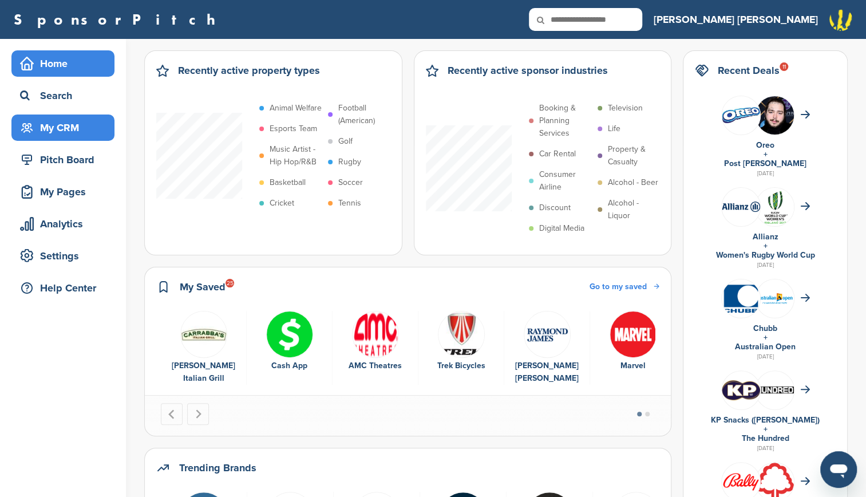
click at [40, 117] on div "My CRM" at bounding box center [65, 127] width 97 height 21
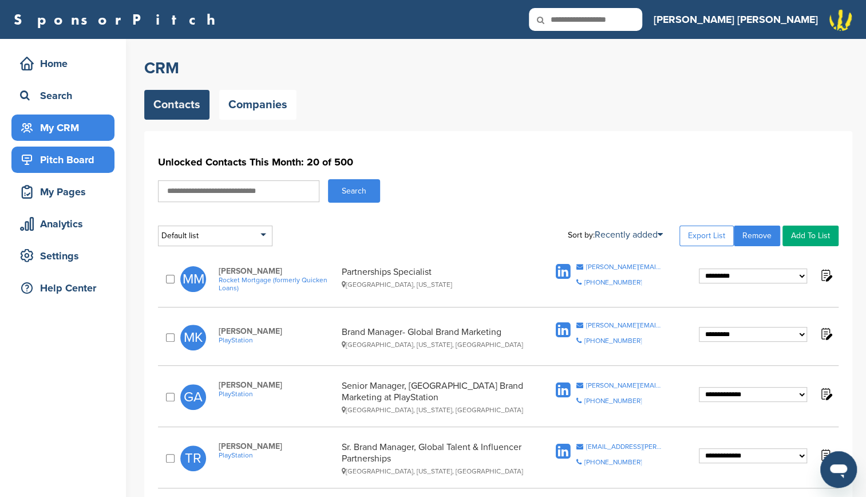
click at [67, 159] on div "Pitch Board" at bounding box center [65, 159] width 97 height 21
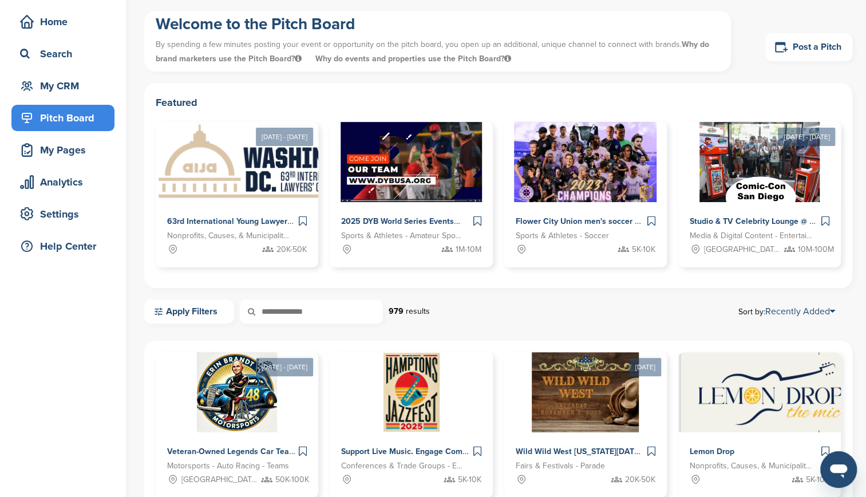
scroll to position [15, 0]
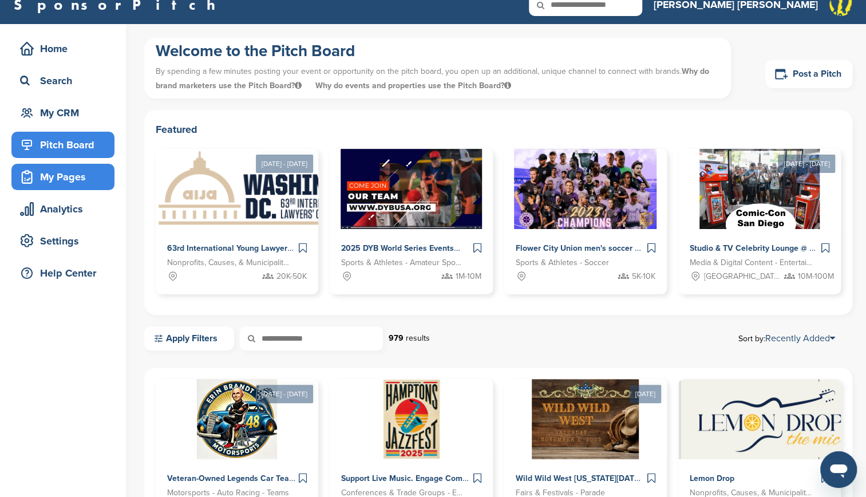
click at [78, 165] on div "My Pages" at bounding box center [62, 177] width 103 height 26
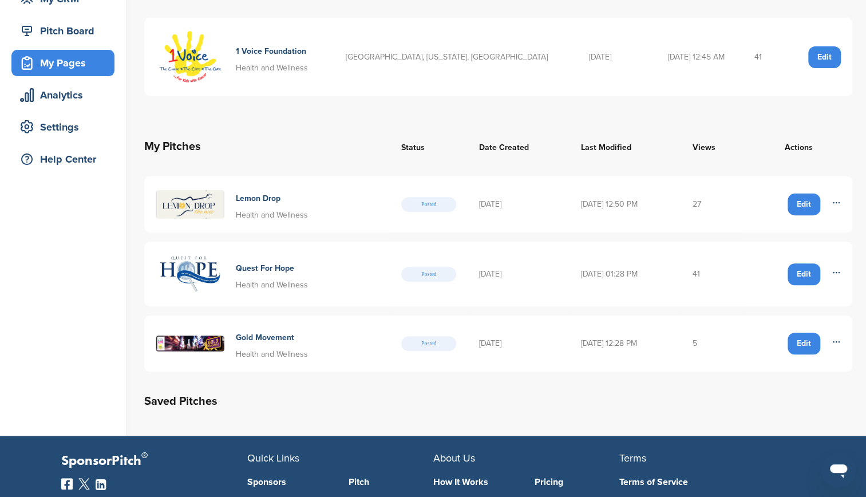
scroll to position [131, 0]
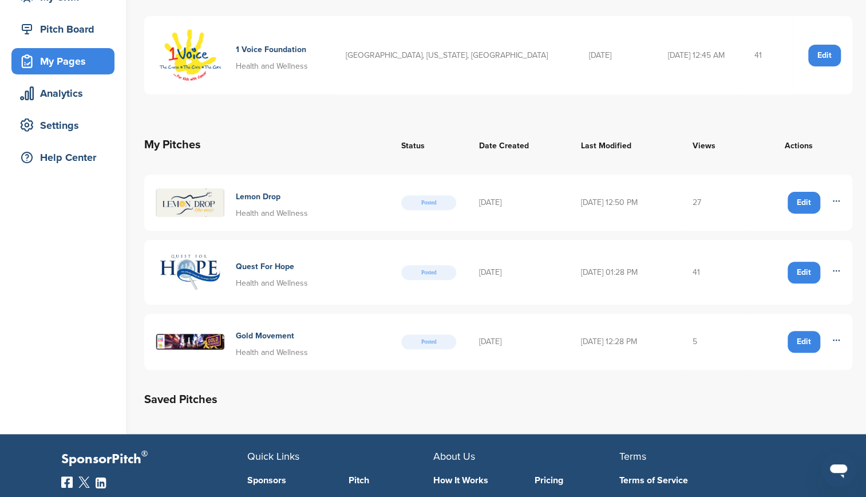
click at [842, 275] on td "Edit Delete" at bounding box center [798, 272] width 107 height 64
click at [837, 270] on icon at bounding box center [836, 270] width 9 height 9
click at [695, 395] on h2 "Saved Pitches" at bounding box center [498, 399] width 708 height 18
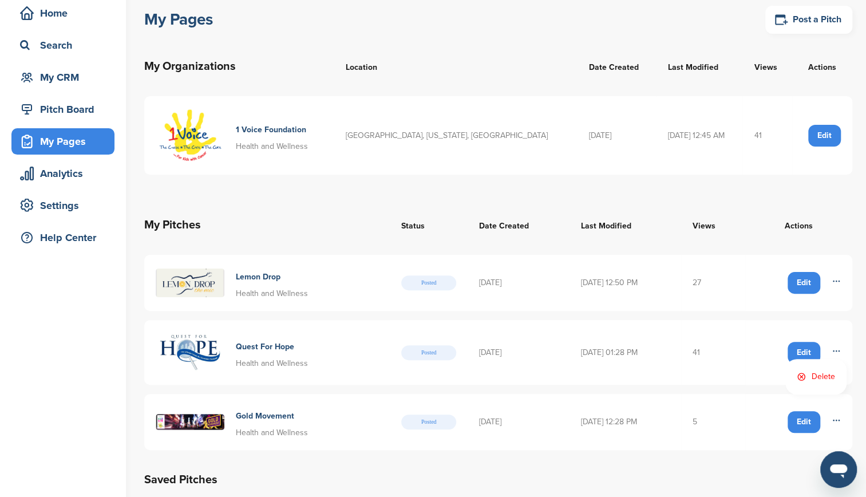
scroll to position [52, 0]
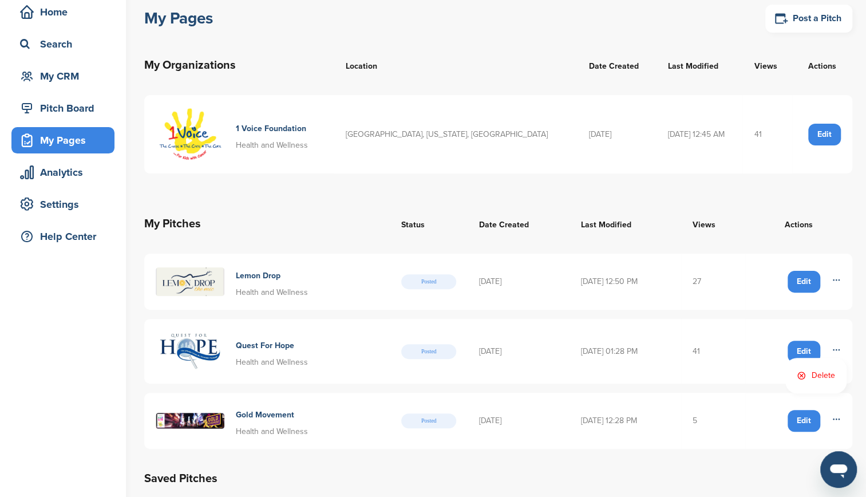
click at [652, 194] on table "My Pitches Status Date Created Last Modified Views Actions Lemon Drop Health an…" at bounding box center [498, 325] width 708 height 263
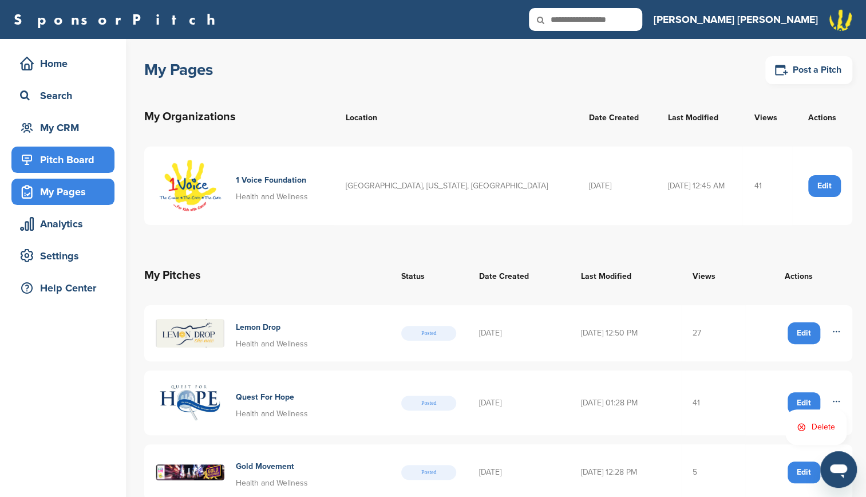
click at [108, 163] on div "Pitch Board" at bounding box center [65, 159] width 97 height 21
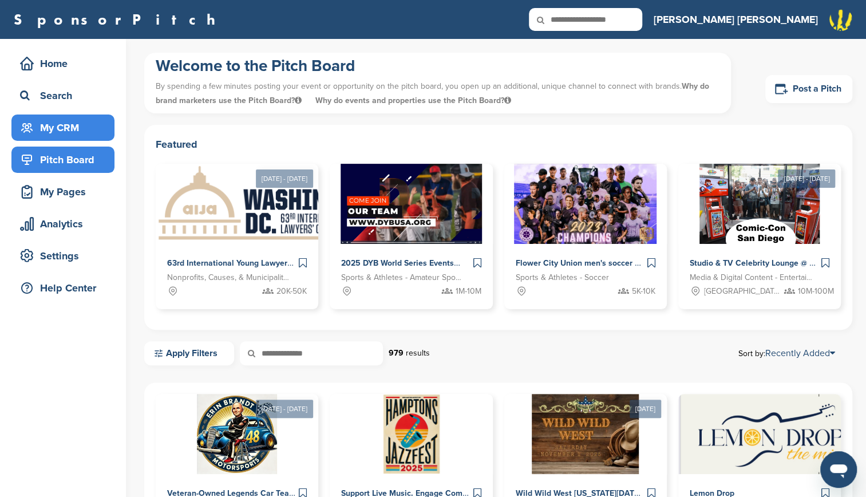
click at [85, 133] on div "My CRM" at bounding box center [65, 127] width 97 height 21
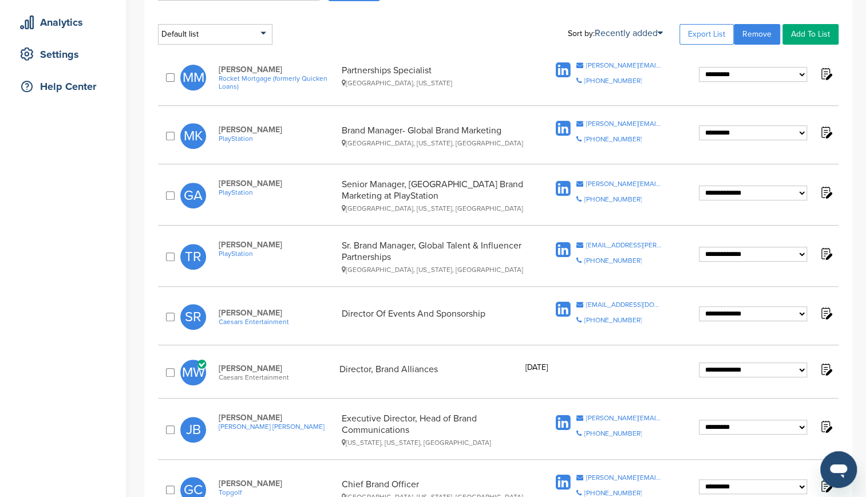
scroll to position [206, 0]
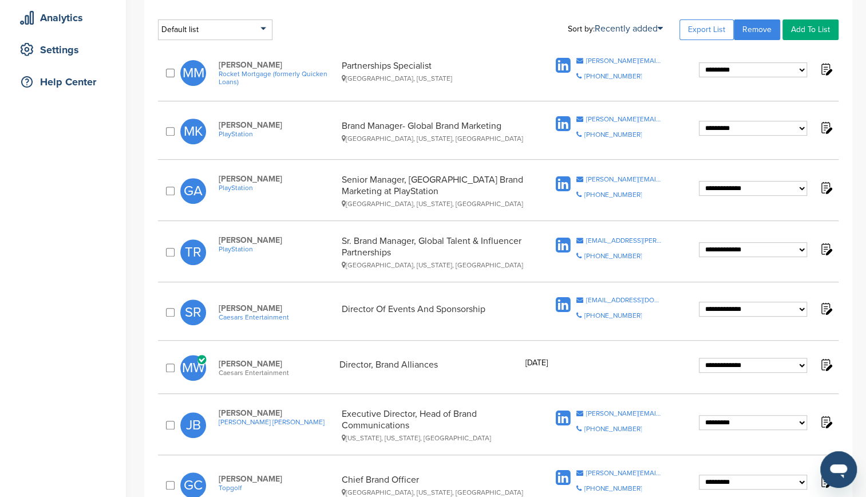
click at [559, 128] on icon at bounding box center [563, 124] width 15 height 17
click at [563, 68] on icon at bounding box center [563, 65] width 15 height 17
click at [563, 306] on icon at bounding box center [563, 305] width 15 height 17
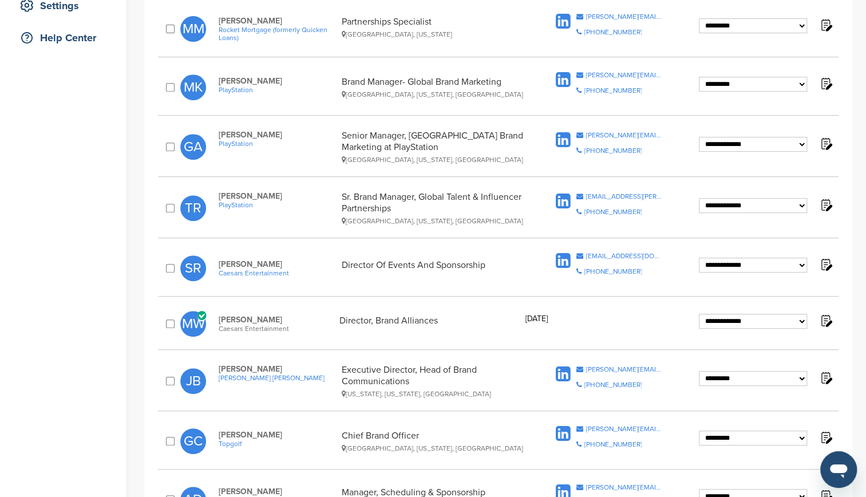
scroll to position [271, 0]
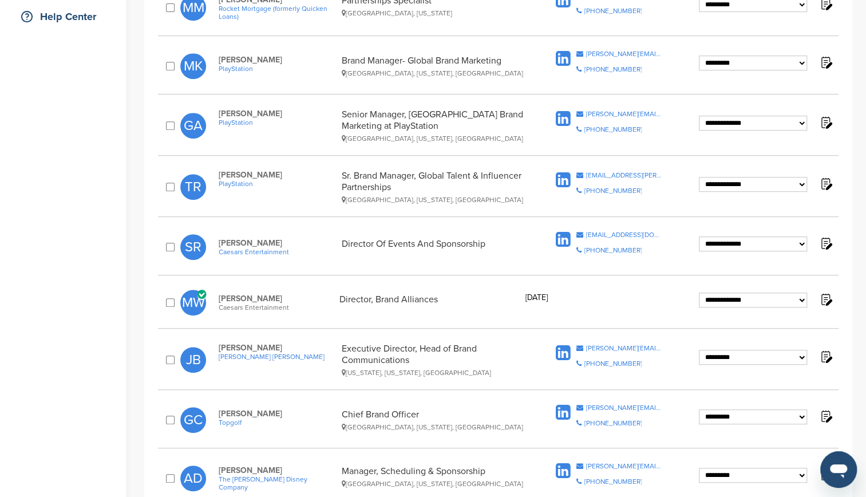
click at [560, 354] on icon at bounding box center [563, 353] width 15 height 17
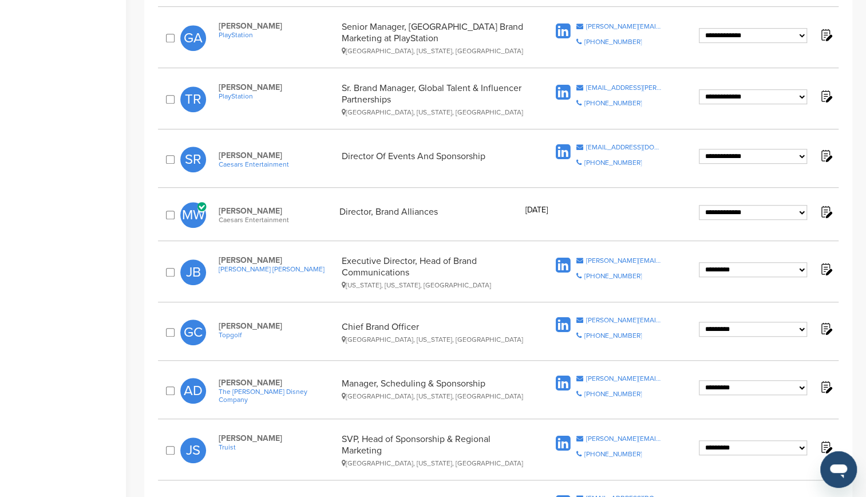
scroll to position [360, 0]
click at [562, 323] on icon at bounding box center [563, 324] width 15 height 17
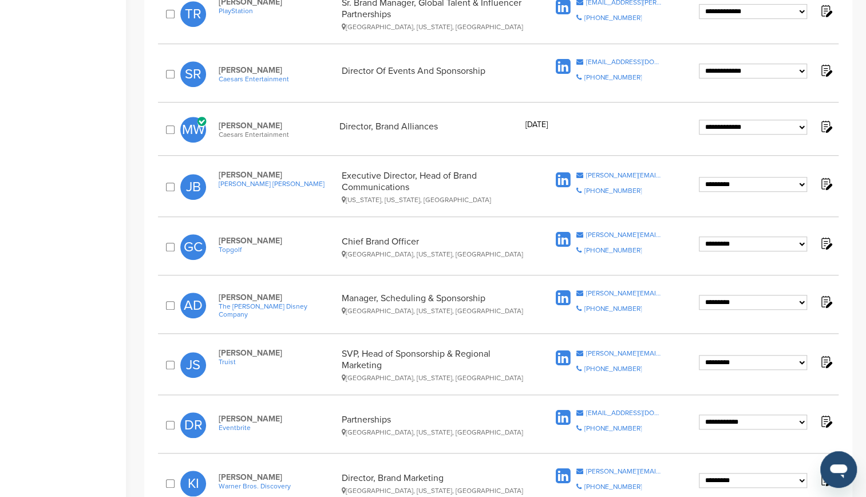
scroll to position [468, 0]
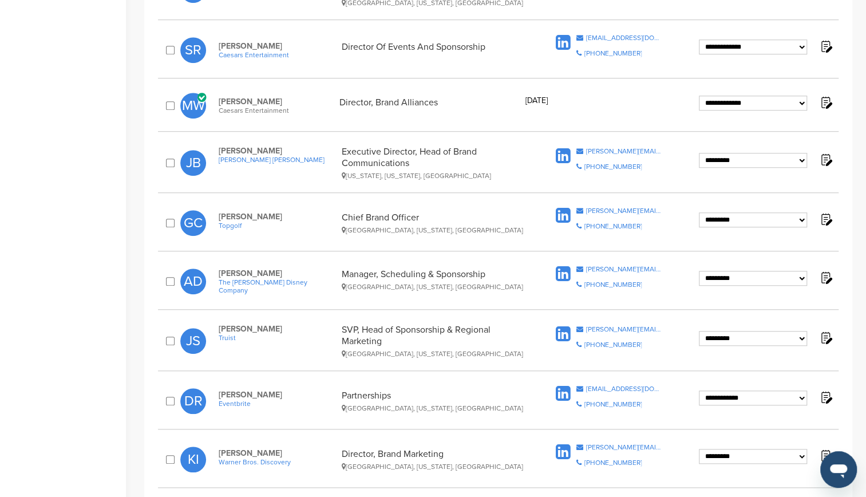
click at [561, 274] on icon at bounding box center [563, 274] width 15 height 17
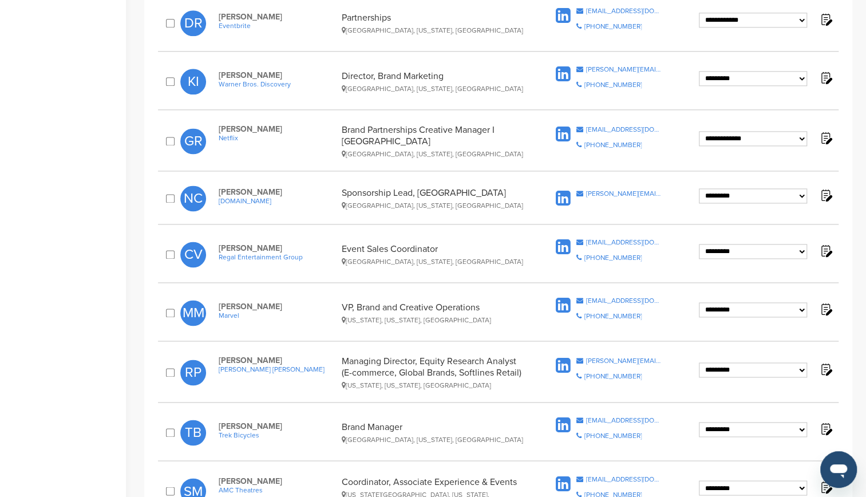
scroll to position [847, 0]
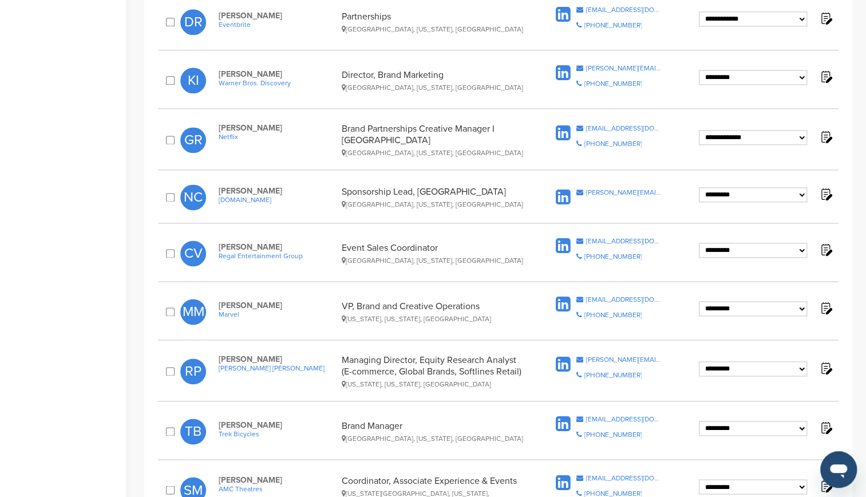
click at [559, 357] on icon at bounding box center [563, 364] width 15 height 17
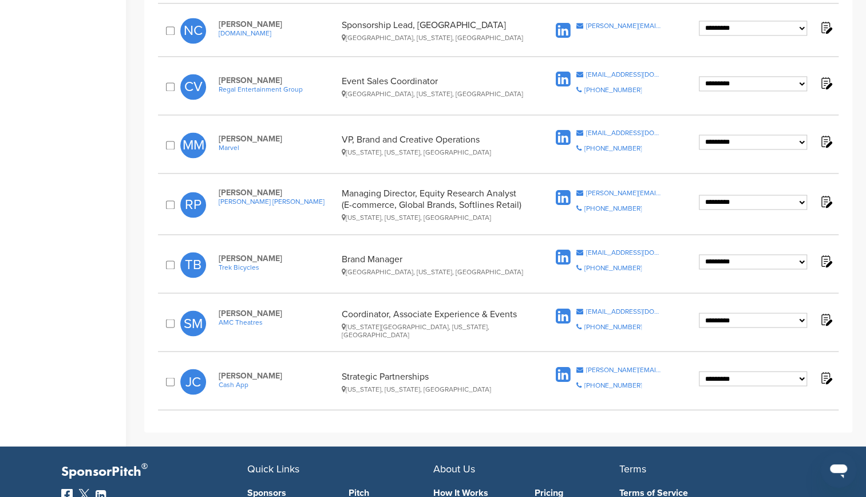
scroll to position [1015, 0]
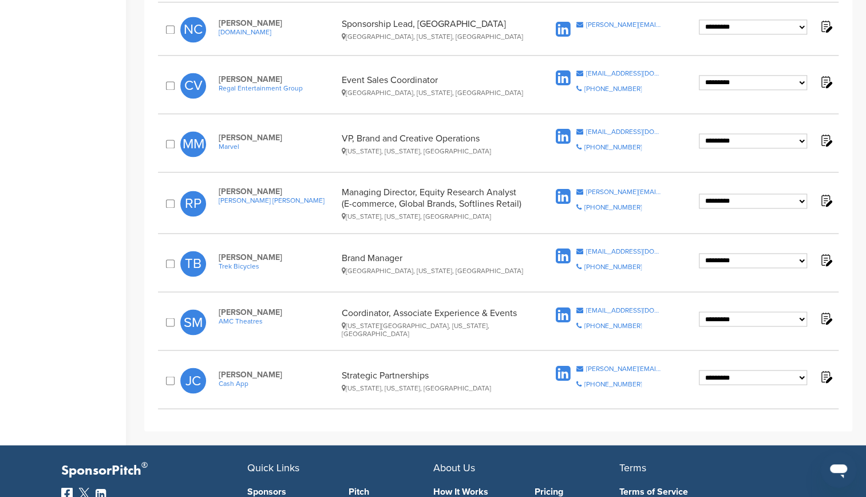
click at [562, 307] on icon at bounding box center [563, 314] width 15 height 17
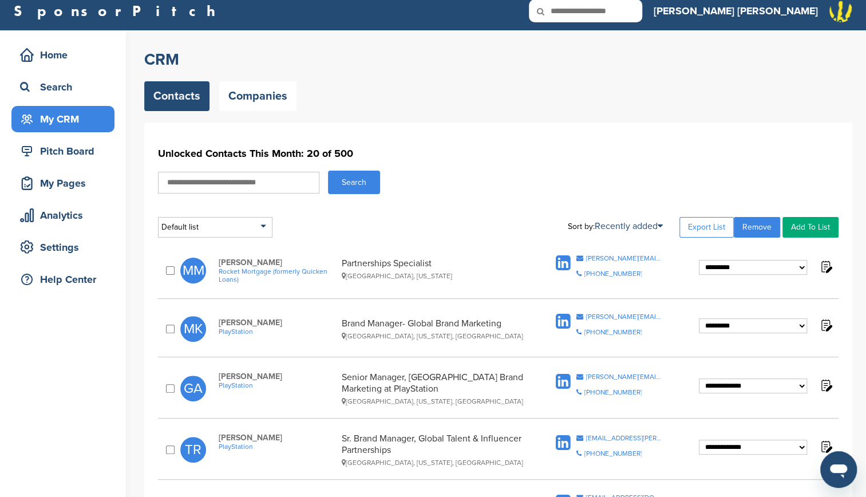
scroll to position [0, 0]
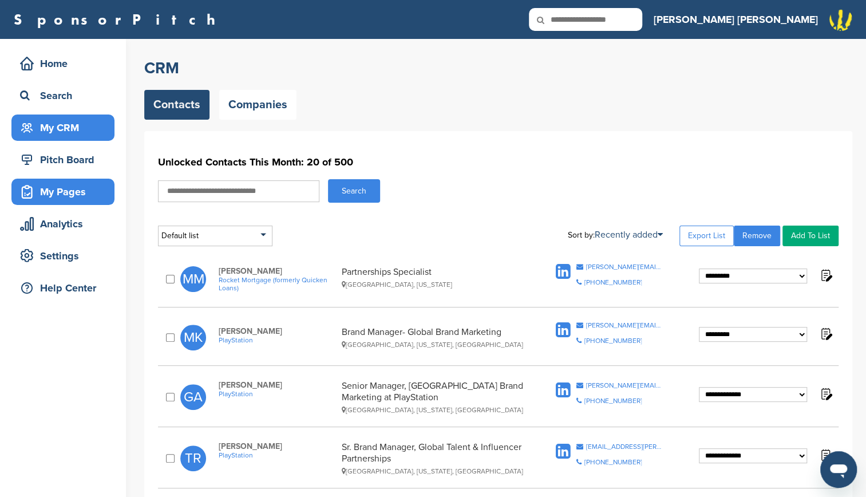
click at [44, 197] on div "My Pages" at bounding box center [65, 192] width 97 height 21
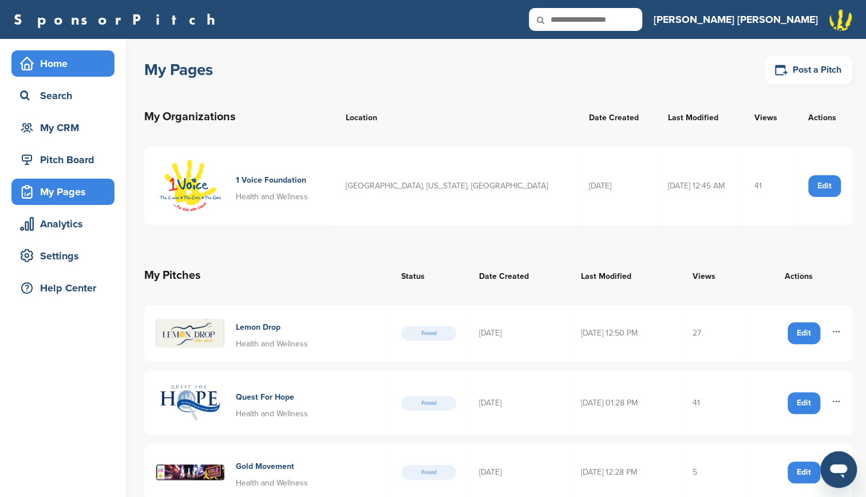
click at [70, 54] on div "Home" at bounding box center [65, 63] width 97 height 21
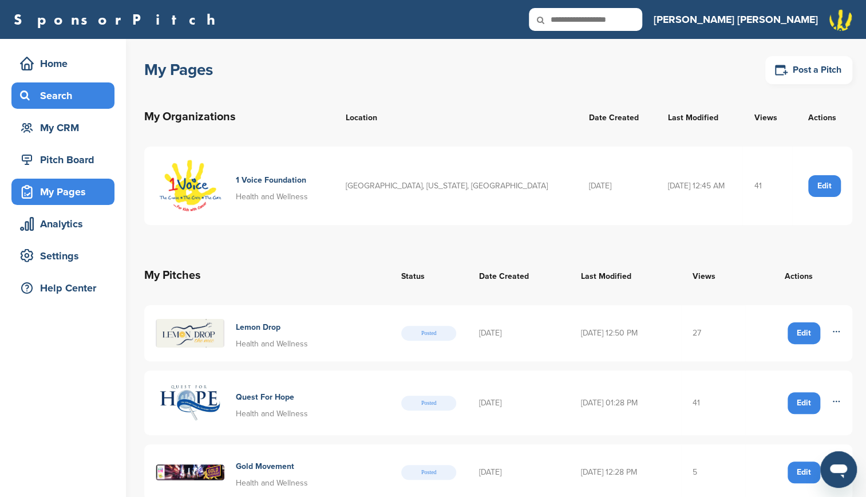
click at [62, 94] on div "Search" at bounding box center [65, 95] width 97 height 21
click at [94, 95] on div "Search" at bounding box center [65, 95] width 97 height 21
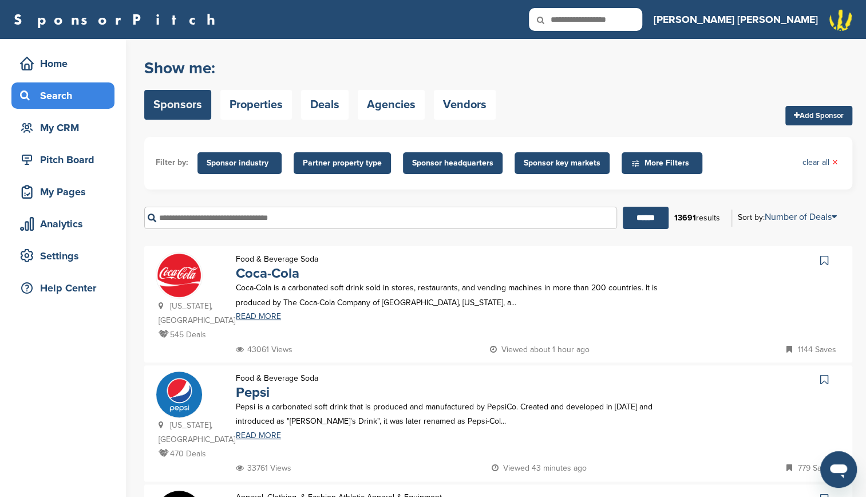
click at [297, 228] on input "text" at bounding box center [380, 218] width 473 height 22
click at [395, 110] on link "Agencies" at bounding box center [391, 105] width 67 height 30
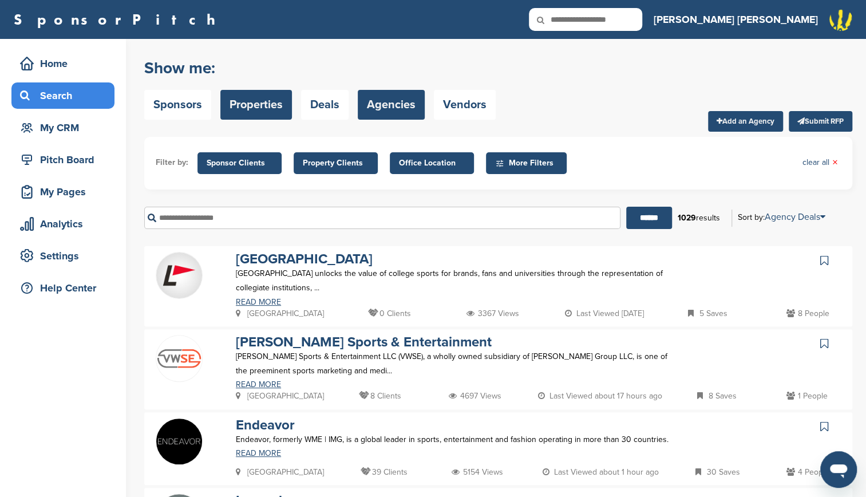
click at [271, 106] on link "Properties" at bounding box center [256, 105] width 72 height 30
click at [261, 103] on link "Properties" at bounding box center [256, 105] width 72 height 30
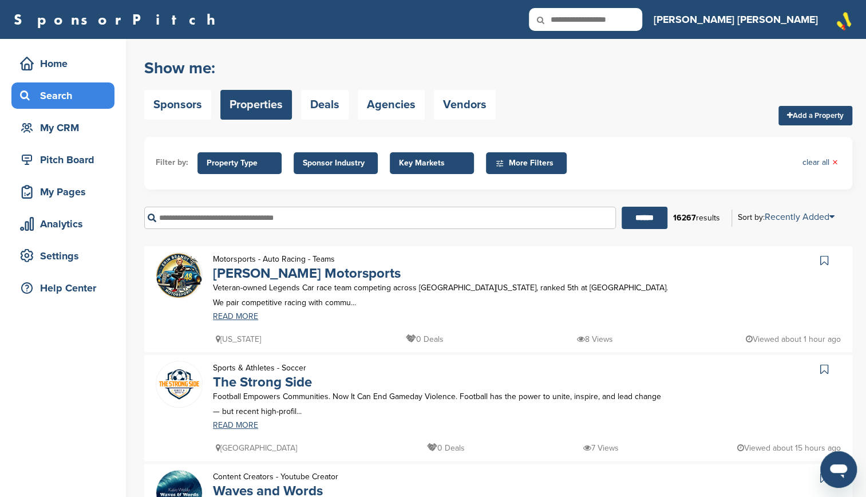
click at [251, 214] on input "text" at bounding box center [380, 218] width 472 height 22
type input "**********"
click at [622, 207] on input "******" at bounding box center [645, 218] width 46 height 22
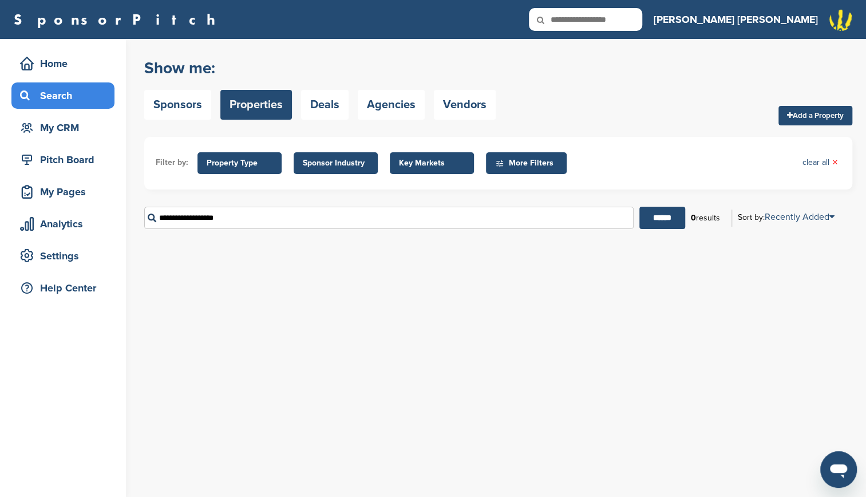
click at [519, 219] on input "**********" at bounding box center [389, 218] width 490 height 22
drag, startPoint x: 519, startPoint y: 219, endPoint x: 158, endPoint y: 205, distance: 361.0
click at [158, 205] on div "**********" at bounding box center [498, 218] width 708 height 40
click at [187, 113] on link "Sponsors" at bounding box center [177, 105] width 67 height 30
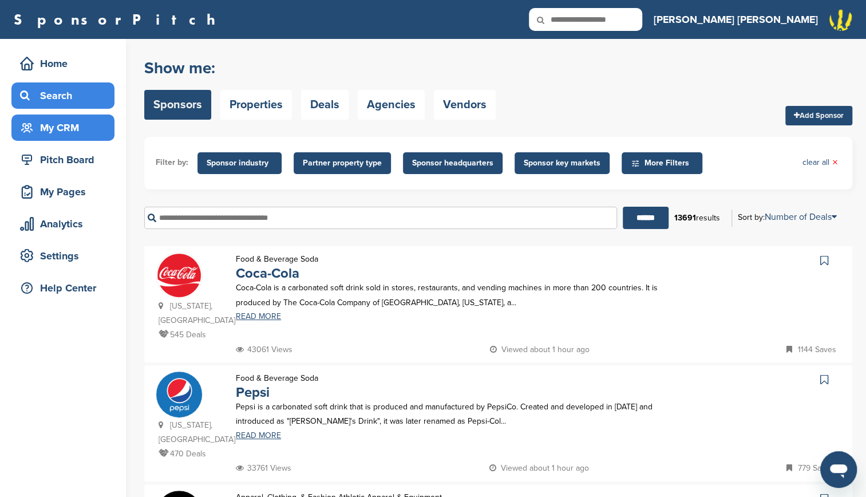
click at [82, 125] on div "My CRM" at bounding box center [65, 127] width 97 height 21
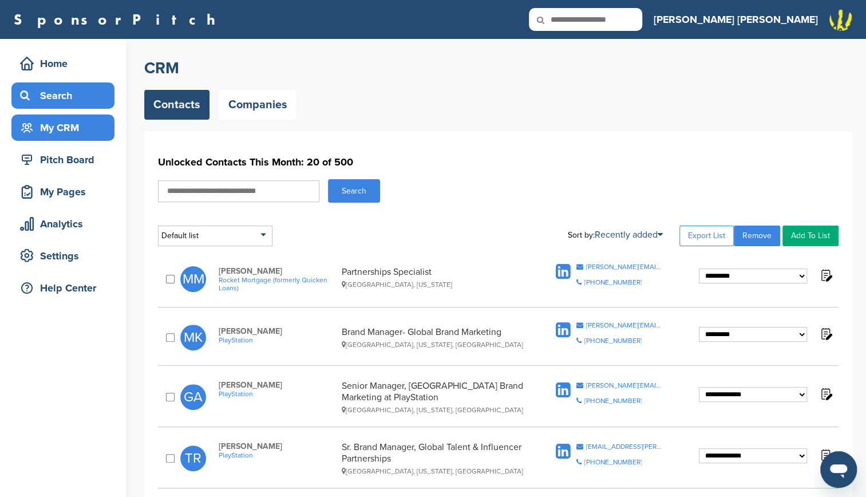
click at [80, 100] on div "Search" at bounding box center [65, 95] width 97 height 21
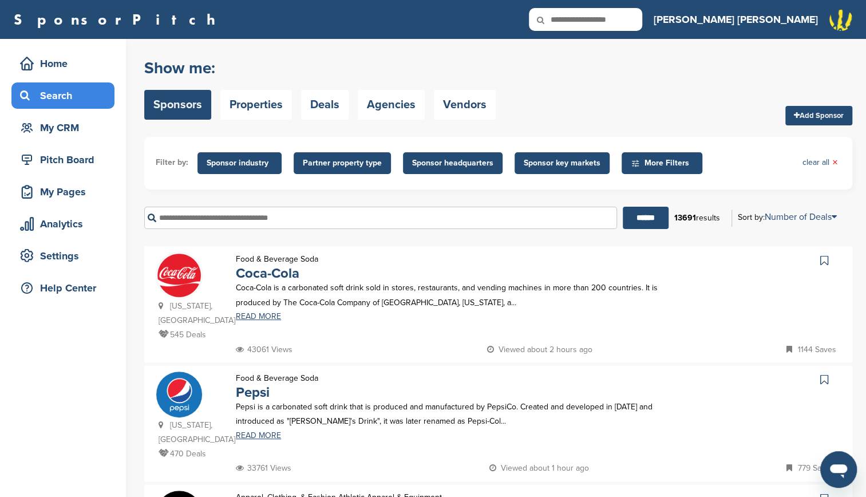
click at [348, 159] on span "Partner property type" at bounding box center [342, 163] width 79 height 13
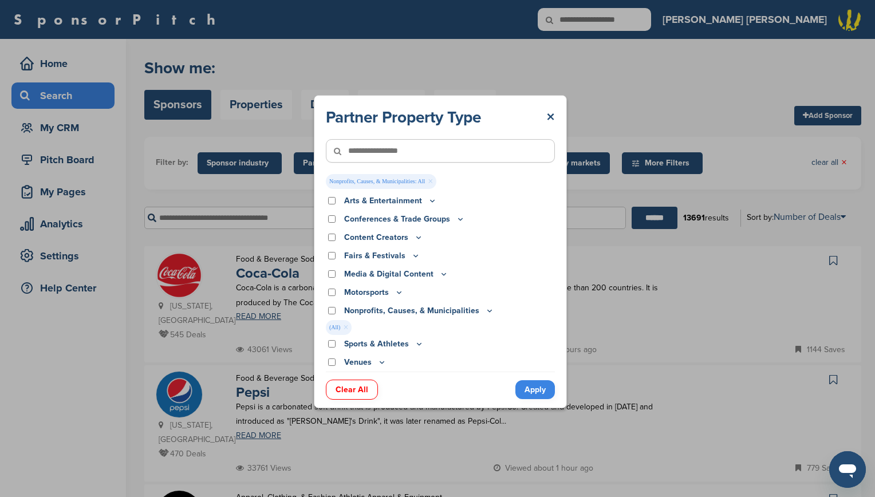
click at [535, 387] on link "Apply" at bounding box center [535, 389] width 40 height 19
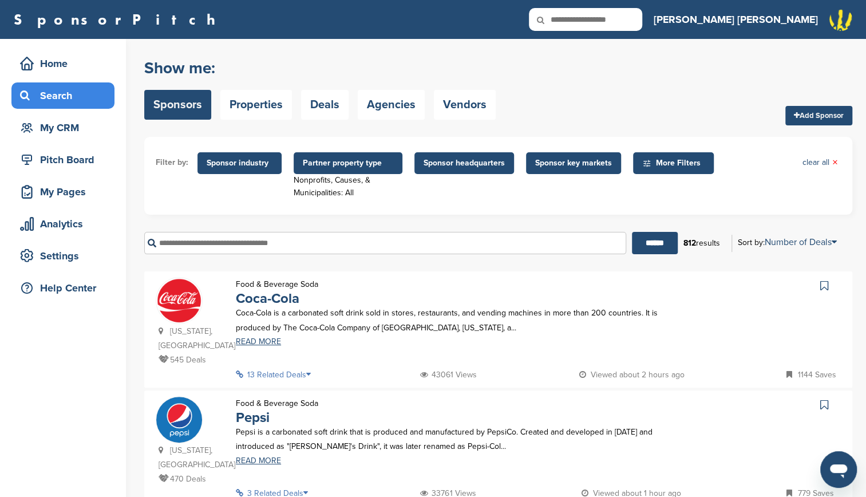
click at [637, 260] on div "****** 812 results Sort by: Number of Deals Sponsor Name Recently Added Number …" at bounding box center [498, 243] width 708 height 40
click at [637, 247] on input "******" at bounding box center [655, 243] width 46 height 22
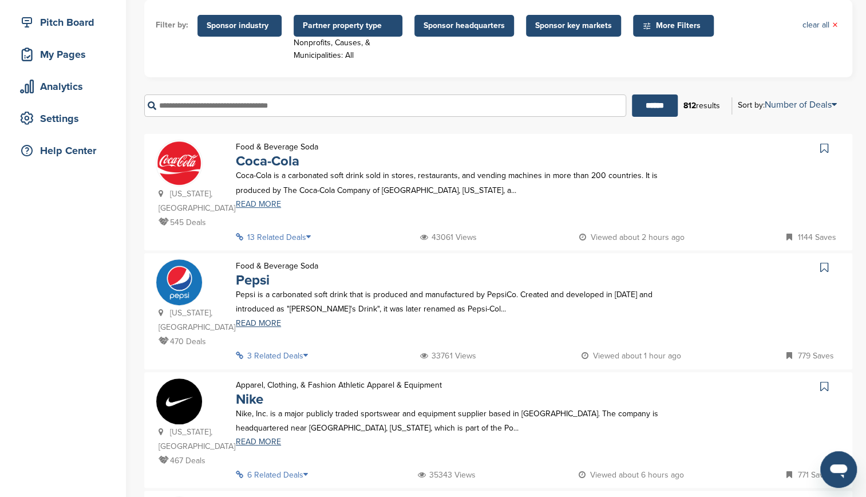
scroll to position [140, 0]
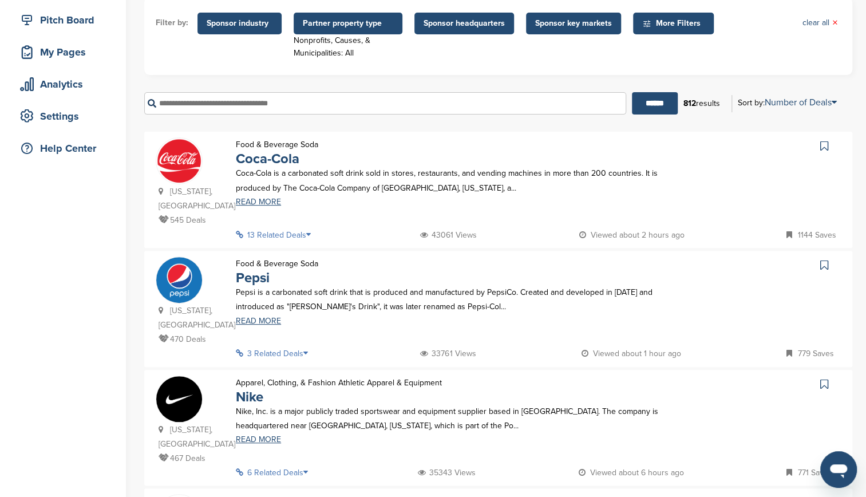
click at [315, 231] on icon at bounding box center [311, 235] width 11 height 8
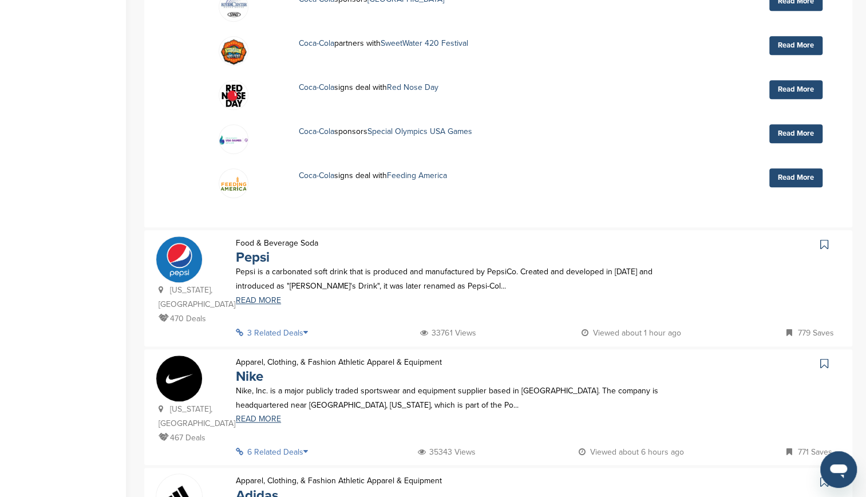
scroll to position [459, 0]
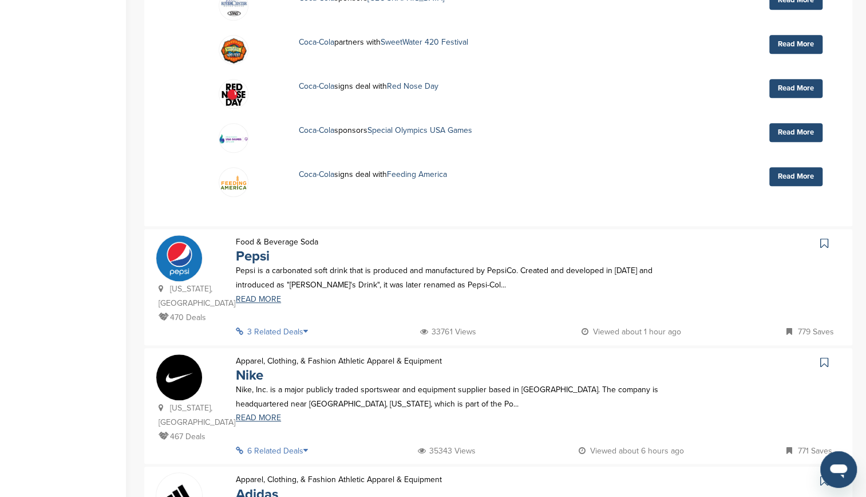
click at [308, 328] on icon at bounding box center [308, 332] width 11 height 8
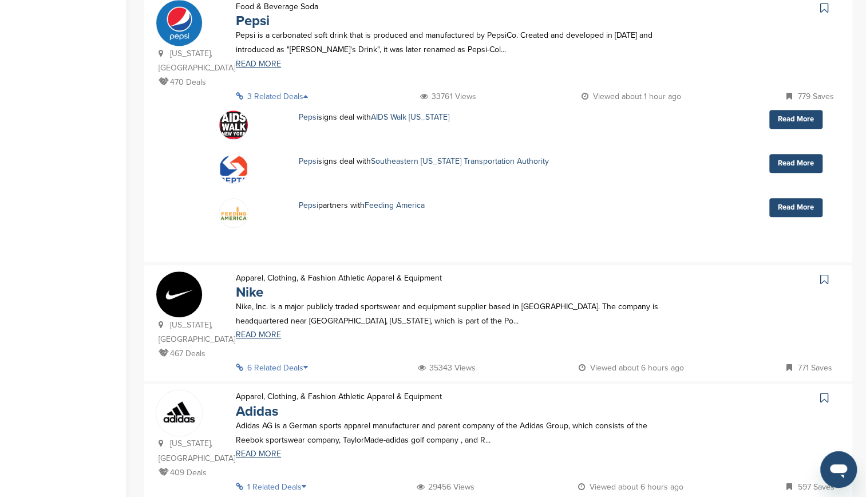
scroll to position [703, 0]
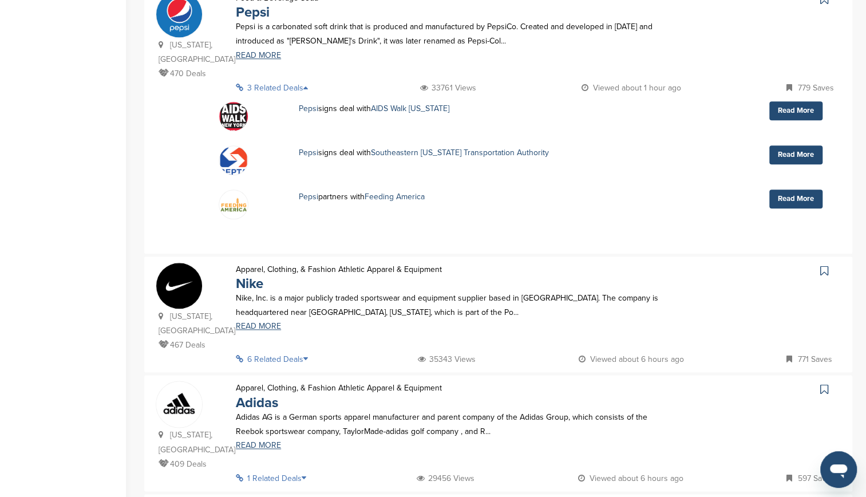
click at [309, 355] on icon at bounding box center [308, 359] width 11 height 8
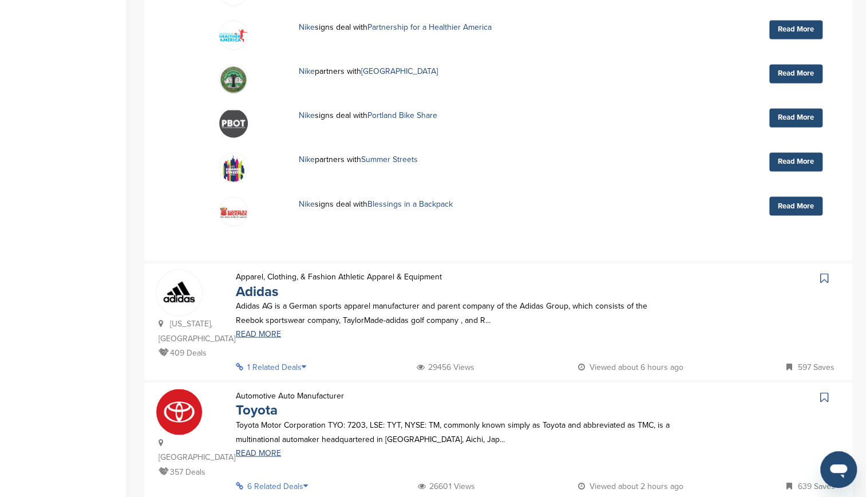
scroll to position [1100, 0]
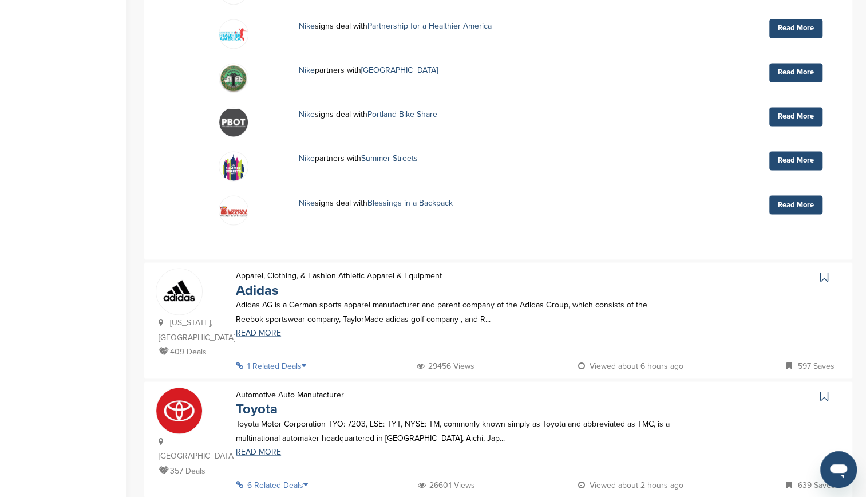
click at [309, 361] on icon at bounding box center [307, 365] width 11 height 8
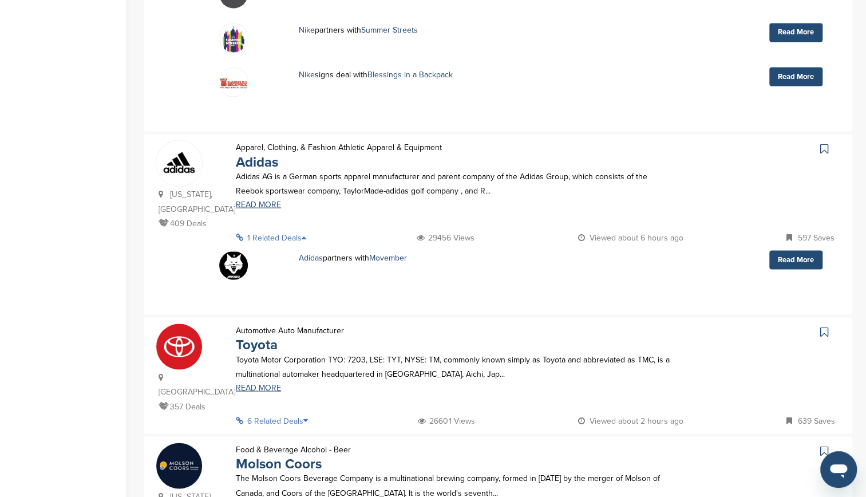
scroll to position [1234, 0]
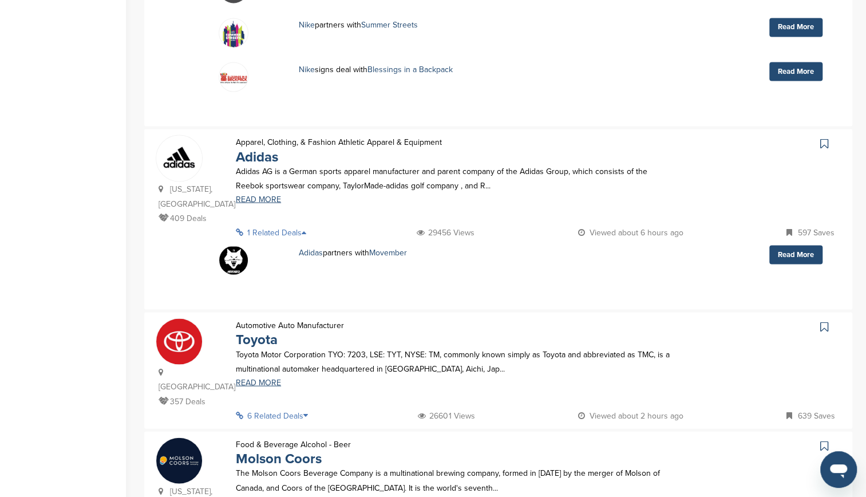
click at [309, 411] on icon at bounding box center [308, 415] width 11 height 8
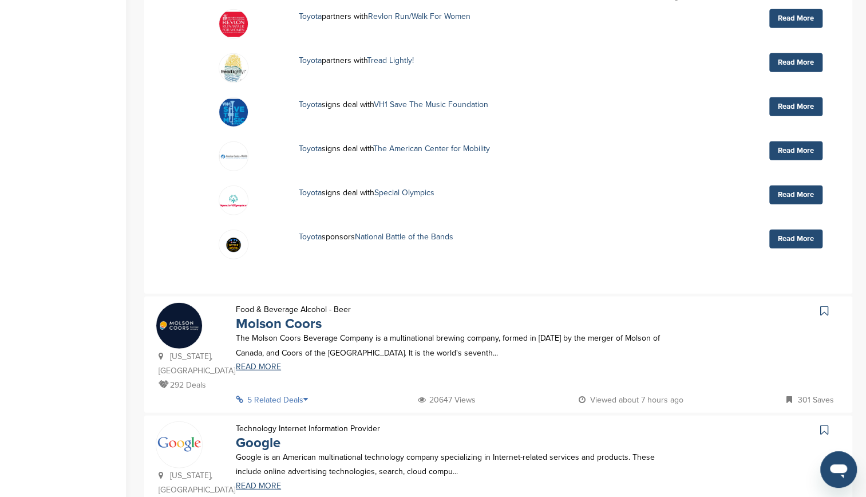
scroll to position [1654, 0]
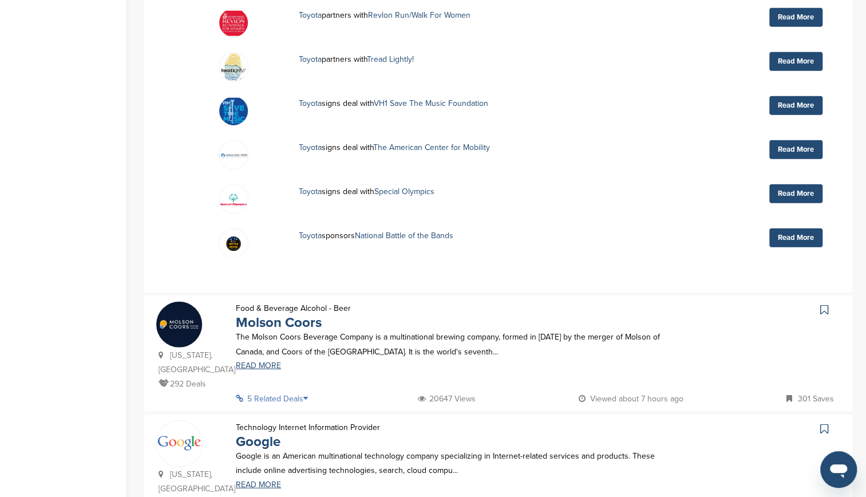
click at [308, 394] on icon at bounding box center [308, 398] width 11 height 8
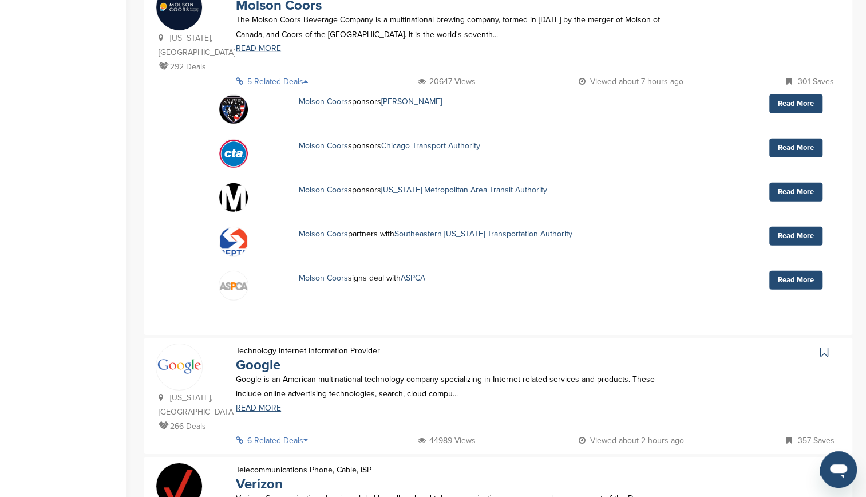
scroll to position [1982, 0]
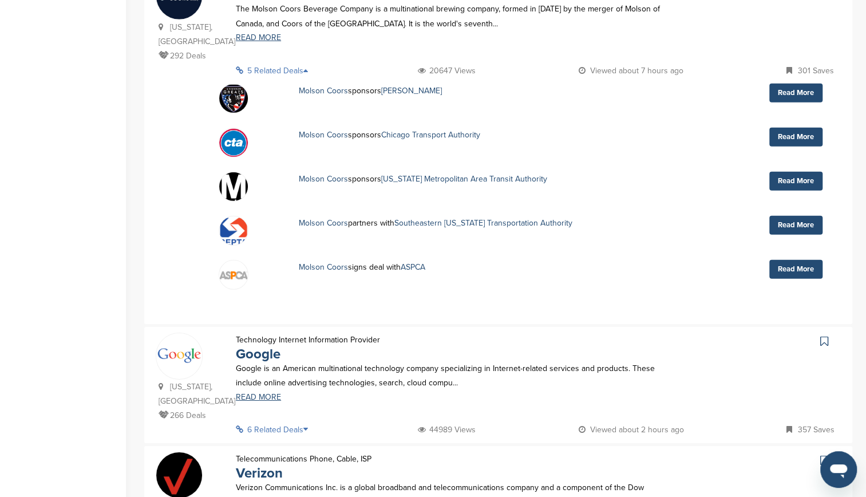
click at [307, 425] on icon at bounding box center [308, 429] width 11 height 8
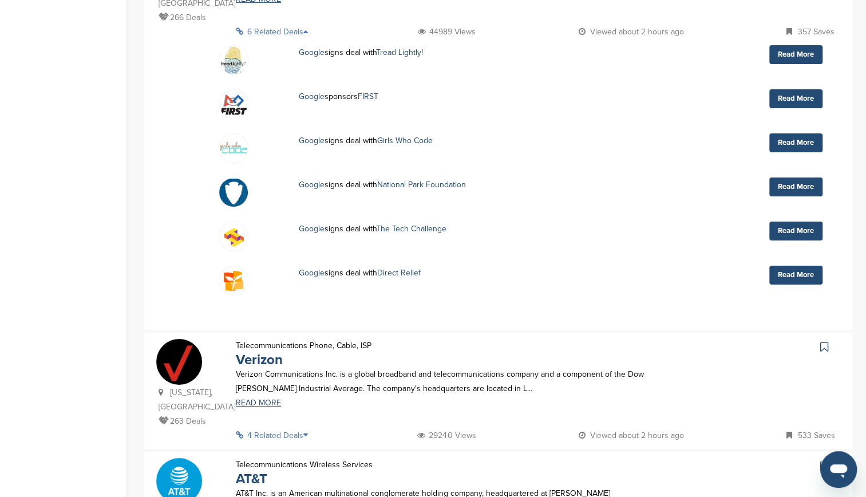
scroll to position [2386, 0]
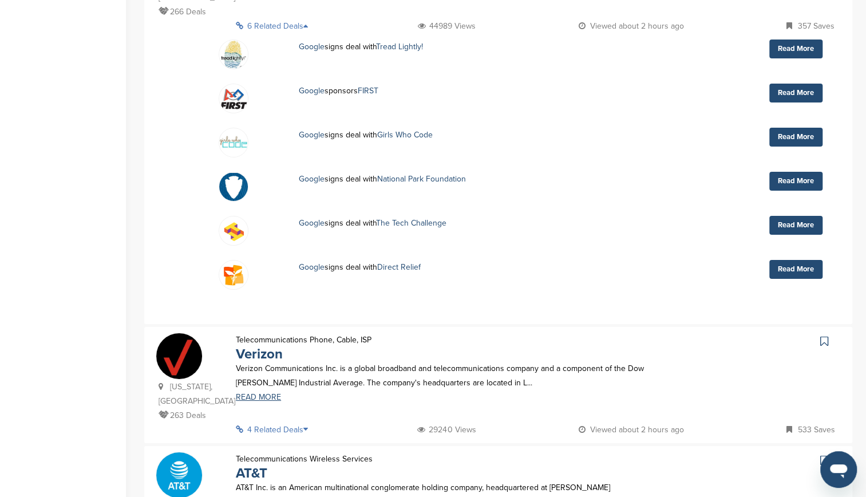
click at [307, 425] on icon at bounding box center [308, 429] width 11 height 8
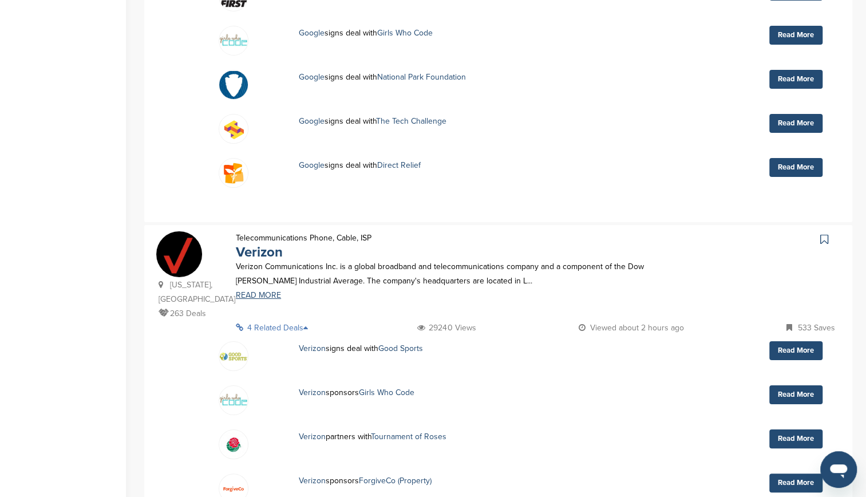
scroll to position [2490, 0]
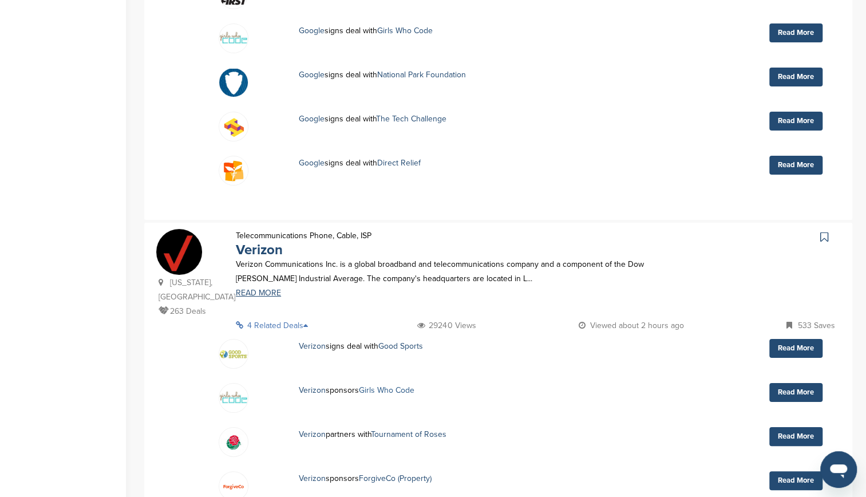
click at [399, 385] on link "Girls Who Code" at bounding box center [387, 390] width 56 height 10
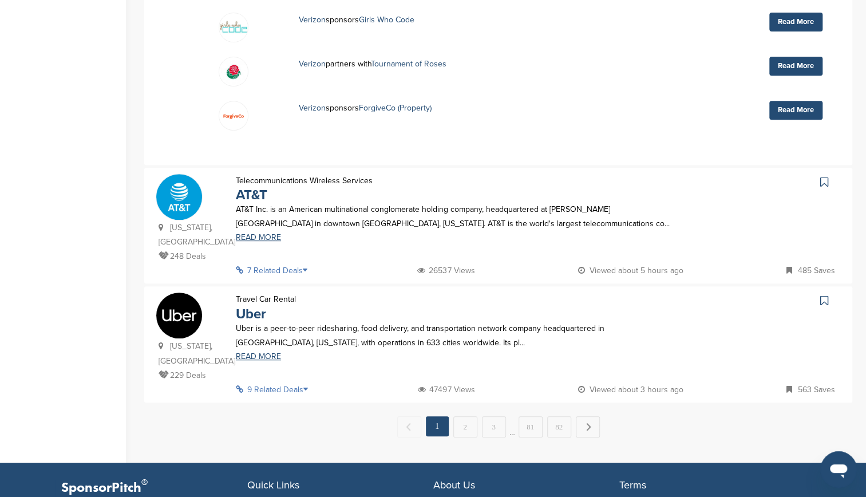
scroll to position [2865, 0]
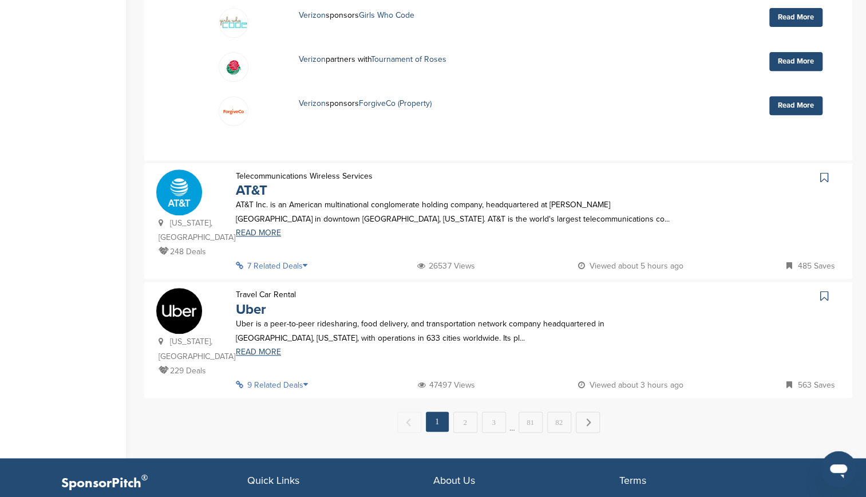
click at [308, 262] on icon at bounding box center [308, 266] width 11 height 8
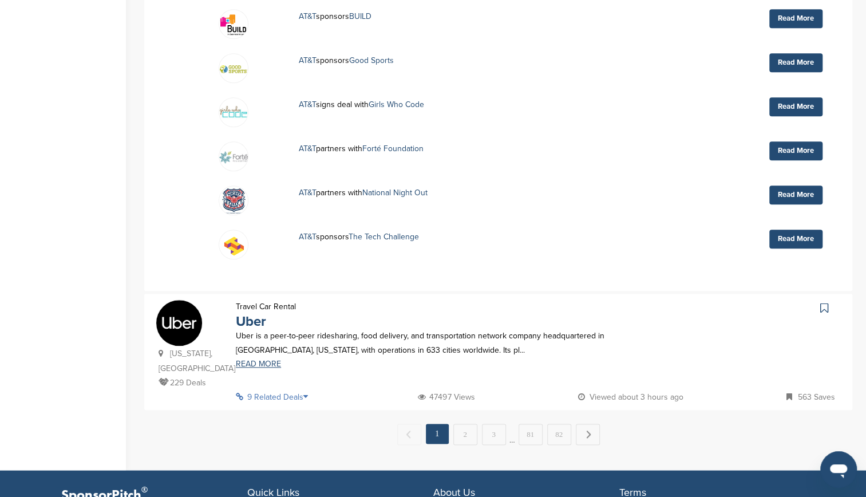
scroll to position [3153, 0]
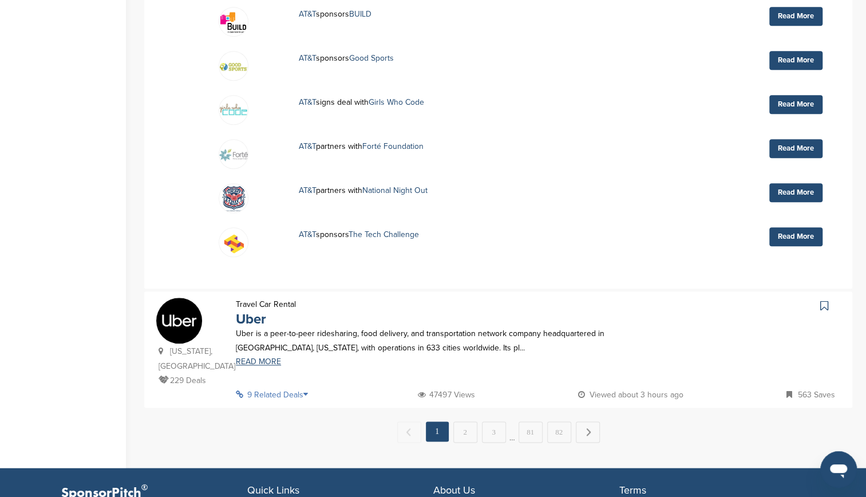
click at [309, 390] on icon at bounding box center [308, 394] width 11 height 8
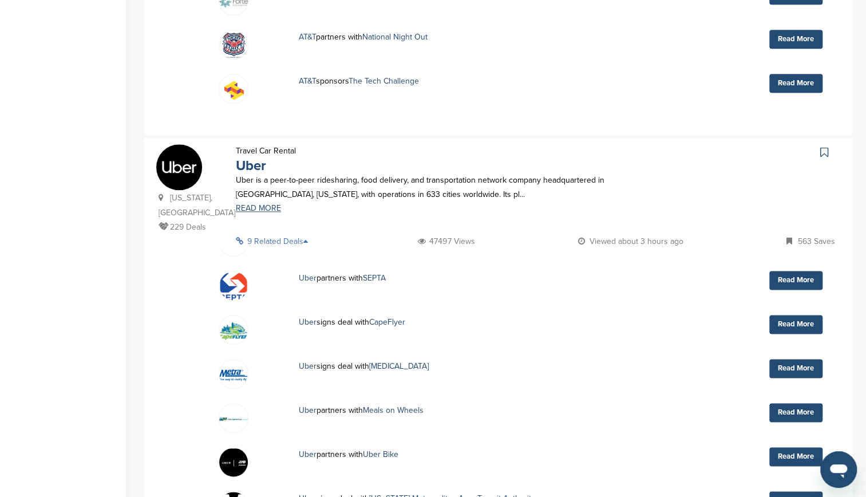
scroll to position [3376, 0]
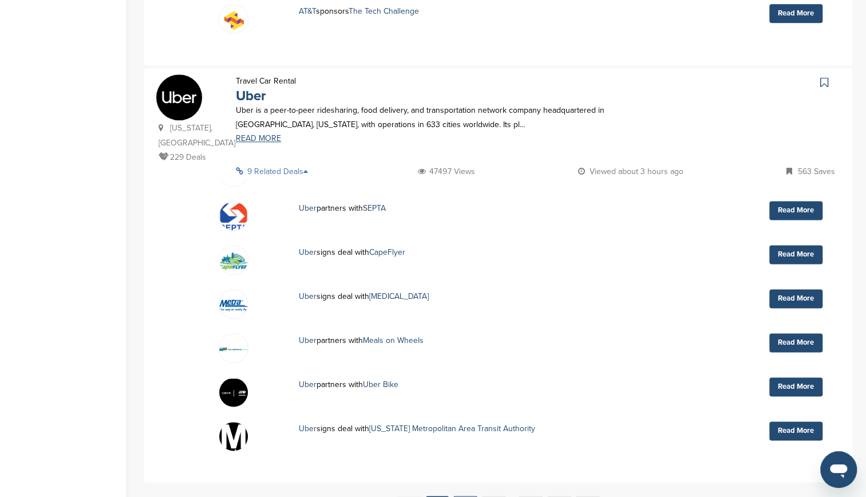
click at [470, 496] on link "2" at bounding box center [465, 506] width 24 height 21
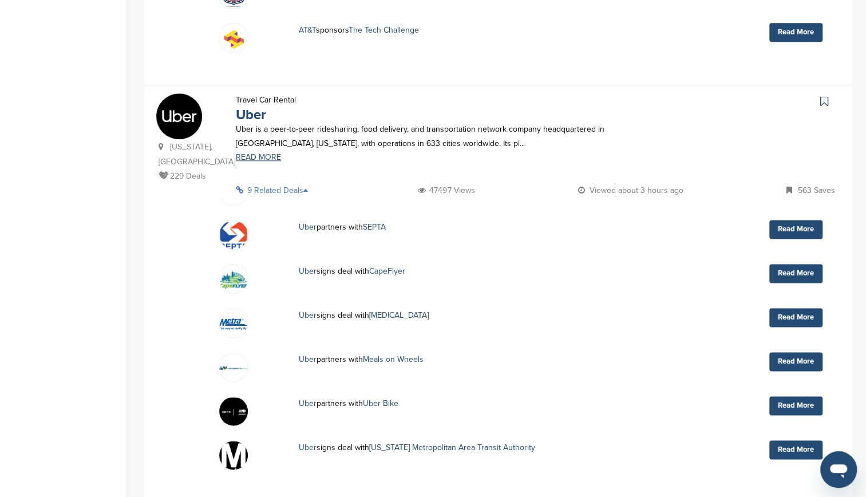
scroll to position [0, 0]
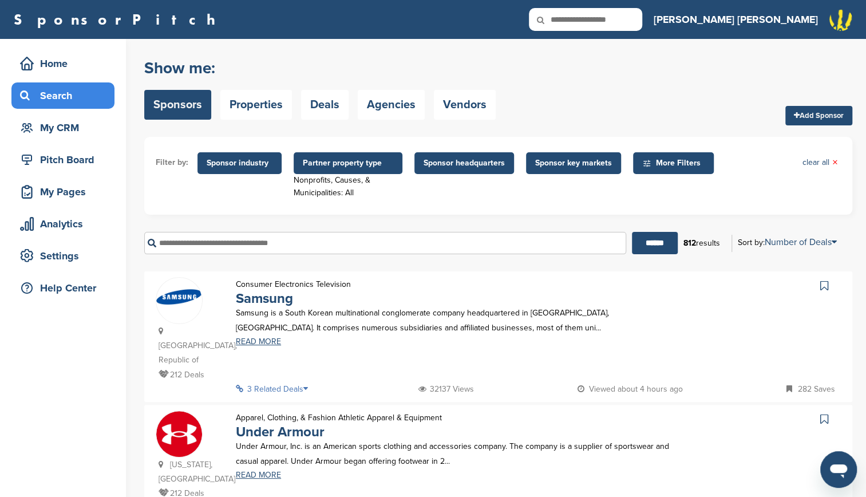
click at [308, 385] on icon at bounding box center [308, 389] width 11 height 8
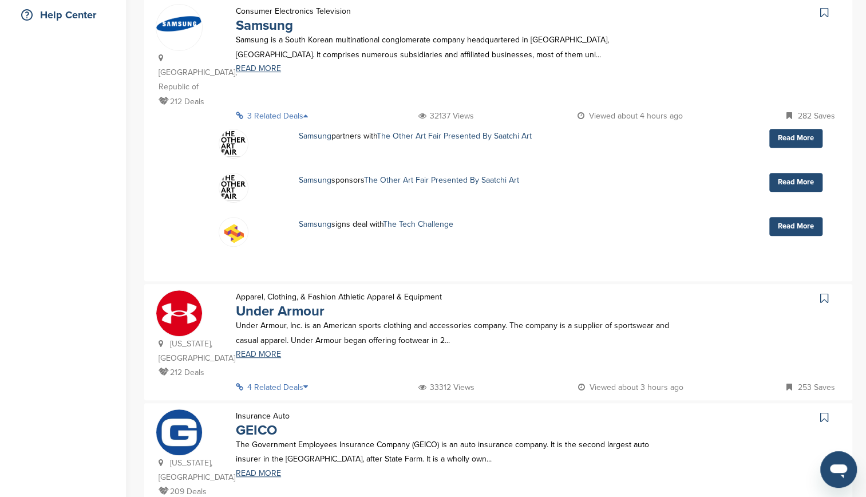
scroll to position [278, 0]
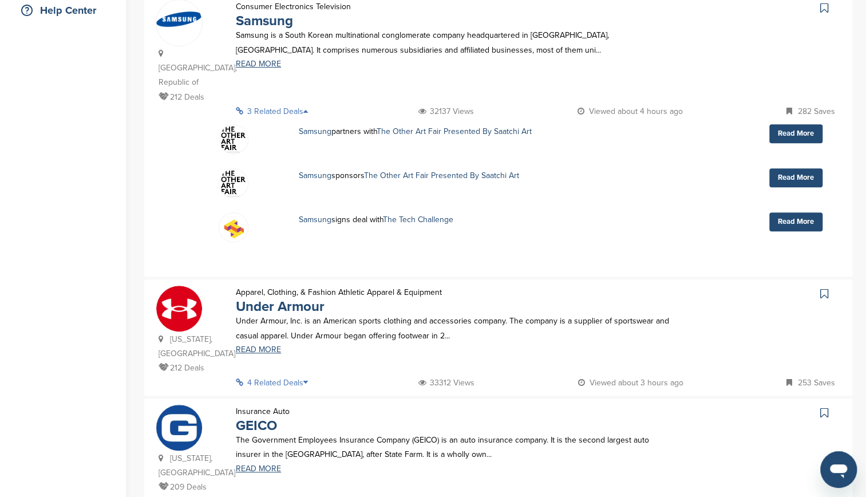
click at [309, 378] on icon at bounding box center [308, 382] width 11 height 8
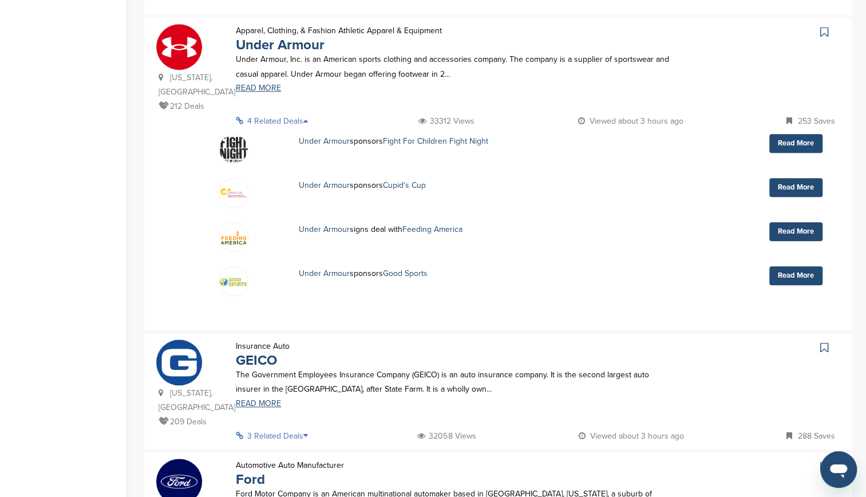
scroll to position [556, 0]
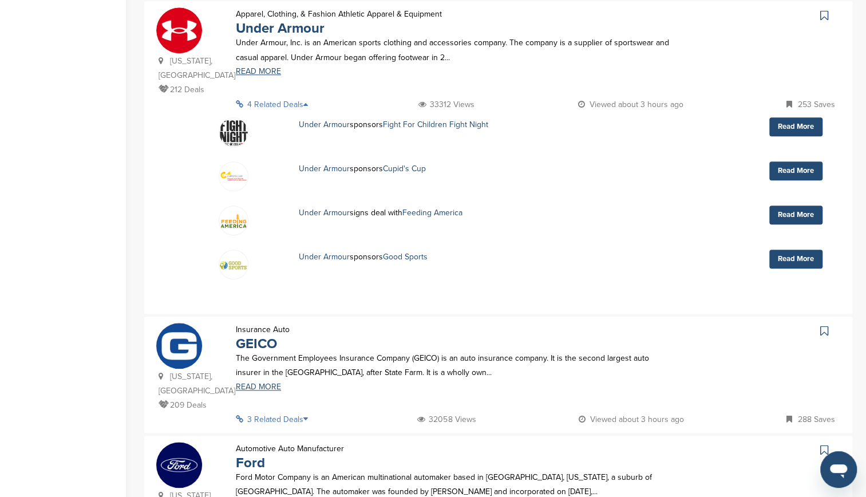
click at [306, 412] on p "3 Related Deals" at bounding box center [275, 419] width 79 height 14
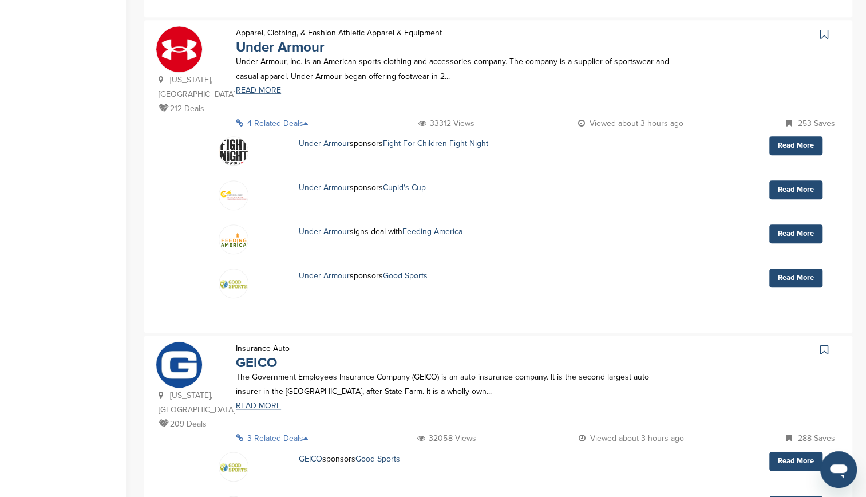
scroll to position [532, 0]
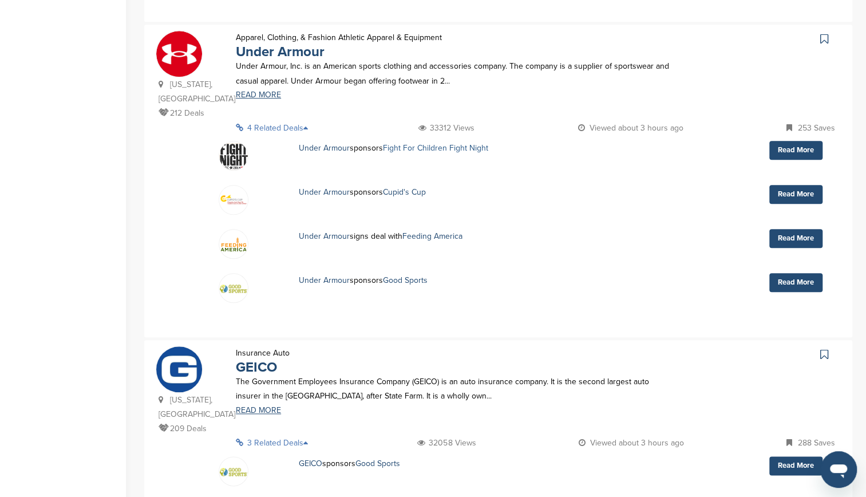
click at [429, 143] on link "Fight For Children Fight Night" at bounding box center [435, 148] width 105 height 10
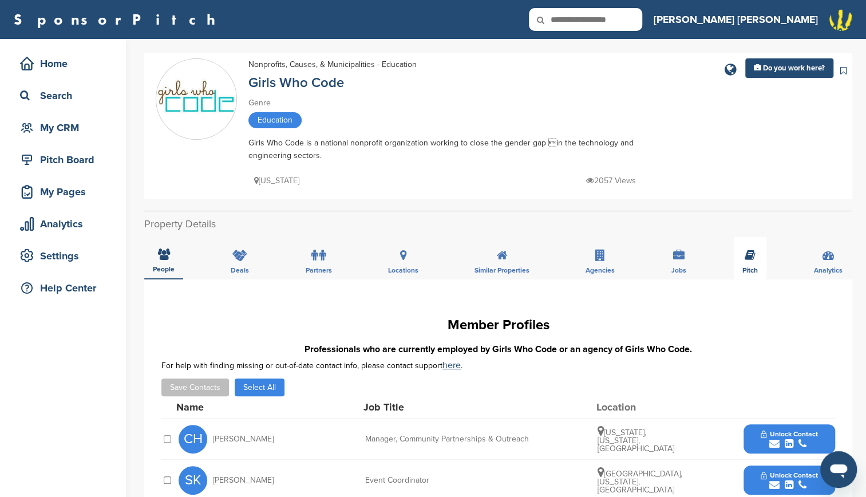
click at [743, 258] on div "Pitch" at bounding box center [750, 258] width 33 height 42
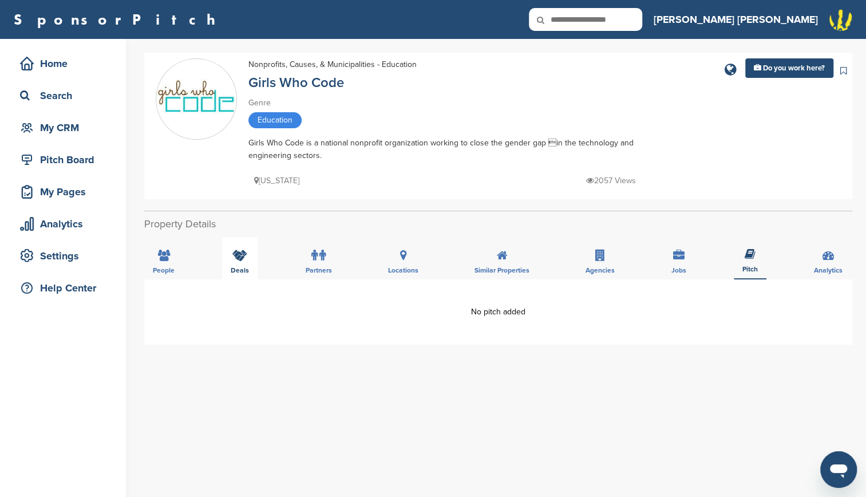
click at [257, 258] on div "Deals" at bounding box center [239, 258] width 35 height 42
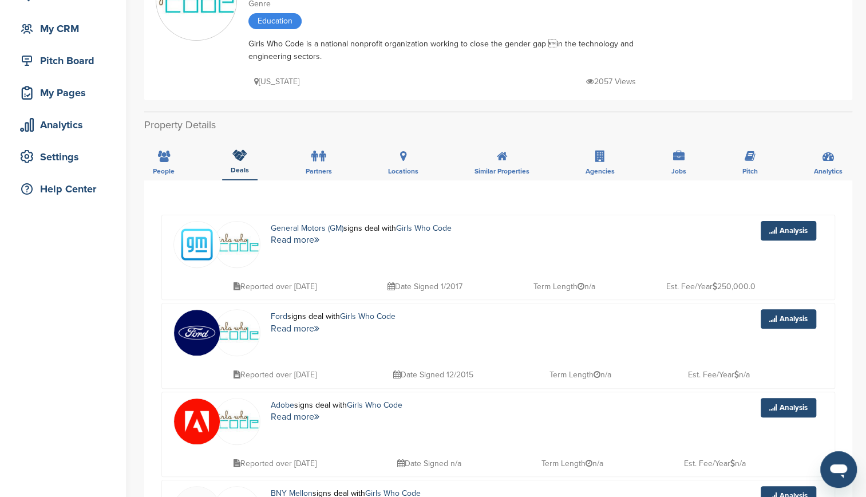
scroll to position [74, 0]
